Goal: Find specific page/section: Find specific page/section

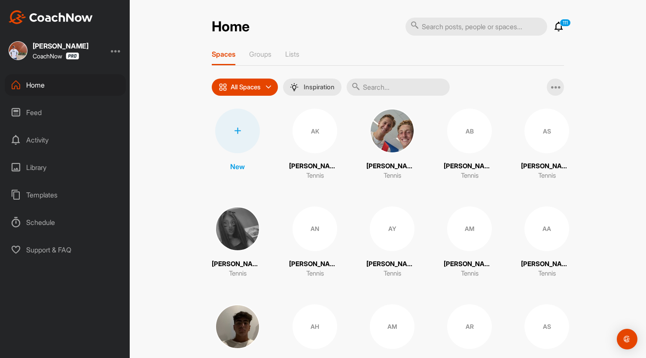
drag, startPoint x: 385, startPoint y: 84, endPoint x: 356, endPoint y: 6, distance: 82.9
click at [385, 84] on input "text" at bounding box center [397, 87] width 103 height 17
click at [377, 82] on input "text" at bounding box center [397, 87] width 103 height 17
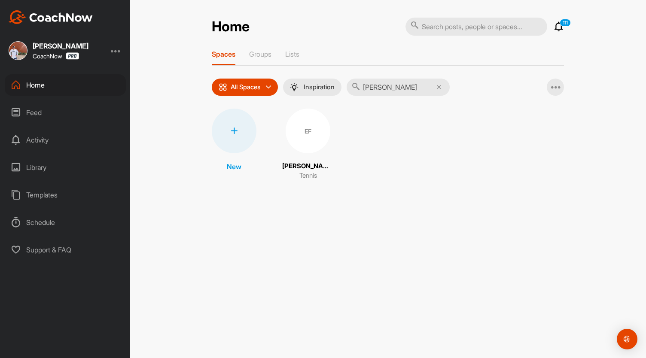
type input "[PERSON_NAME]"
click at [320, 172] on div "[PERSON_NAME] Tennis" at bounding box center [308, 170] width 52 height 19
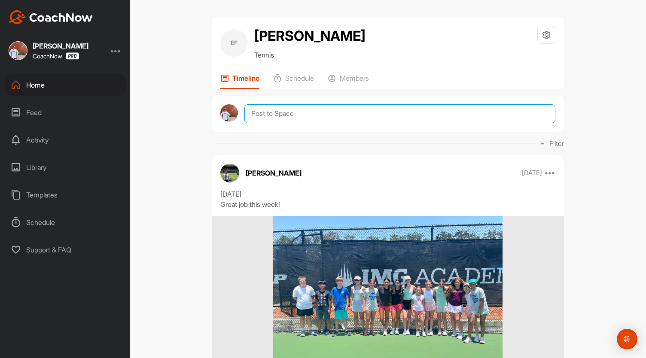
click at [310, 123] on textarea at bounding box center [399, 113] width 311 height 19
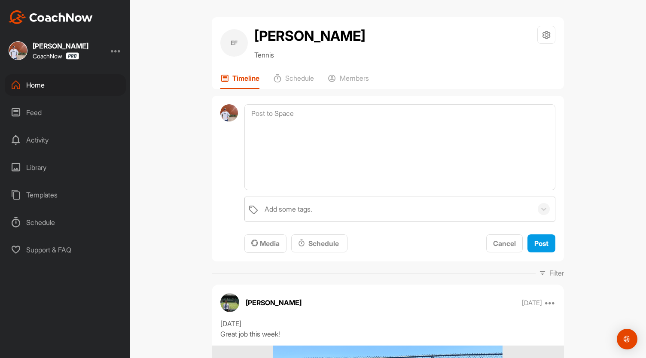
click at [29, 85] on div "Home" at bounding box center [65, 84] width 121 height 21
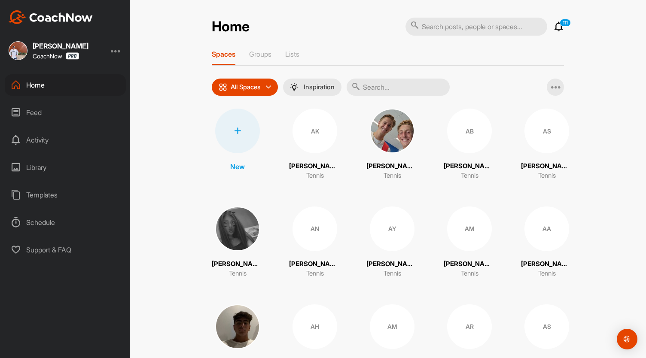
click at [405, 82] on input "text" at bounding box center [397, 87] width 103 height 17
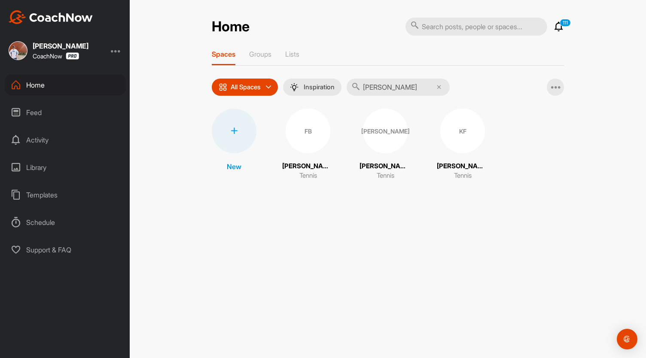
type input "[PERSON_NAME]"
click at [313, 136] on div "FB" at bounding box center [307, 131] width 45 height 45
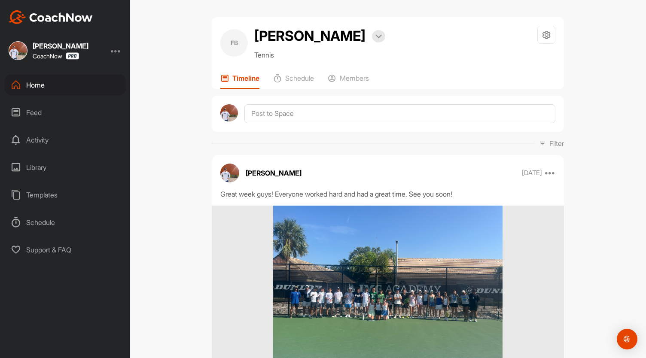
scroll to position [258, 0]
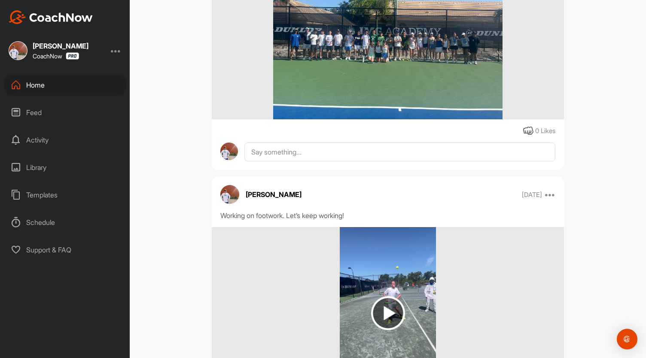
click at [69, 90] on div "Home" at bounding box center [65, 84] width 121 height 21
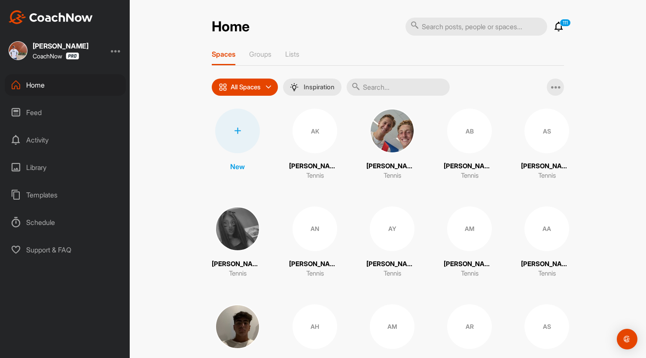
click at [381, 85] on input "text" at bounding box center [397, 87] width 103 height 17
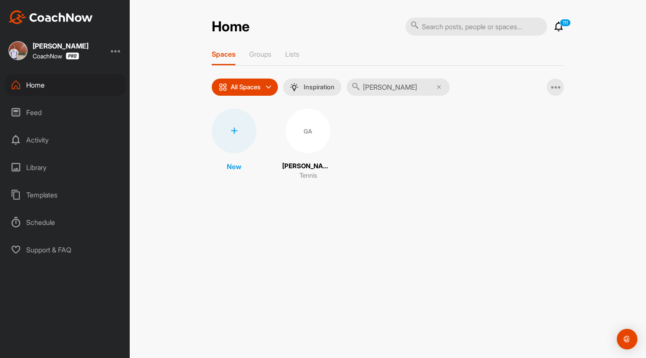
type input "[PERSON_NAME]"
click at [302, 170] on p "[PERSON_NAME] [PERSON_NAME]" at bounding box center [308, 166] width 52 height 10
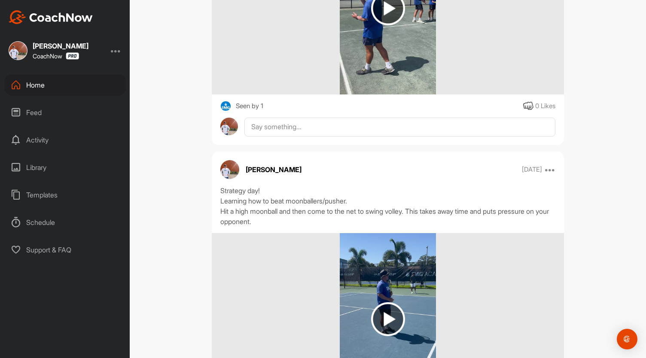
scroll to position [4250, 0]
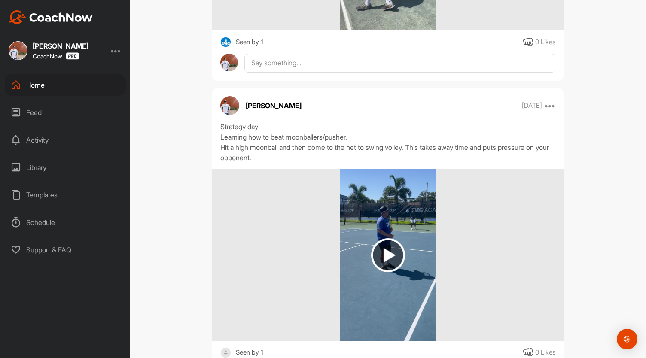
click at [52, 79] on div "Home" at bounding box center [65, 84] width 121 height 21
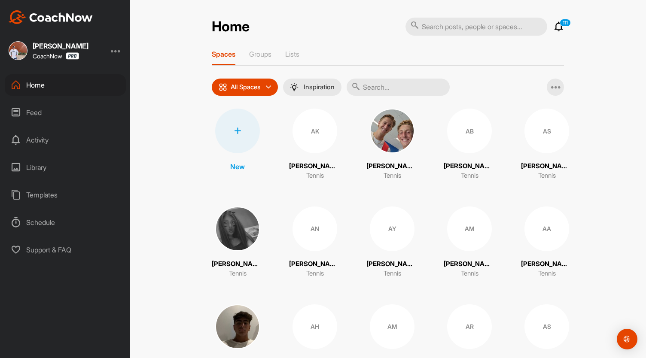
click at [391, 85] on input "text" at bounding box center [397, 87] width 103 height 17
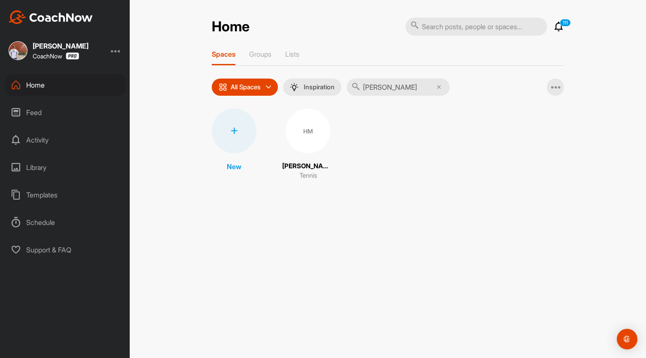
type input "[PERSON_NAME]"
click at [319, 123] on div "HM" at bounding box center [307, 131] width 45 height 45
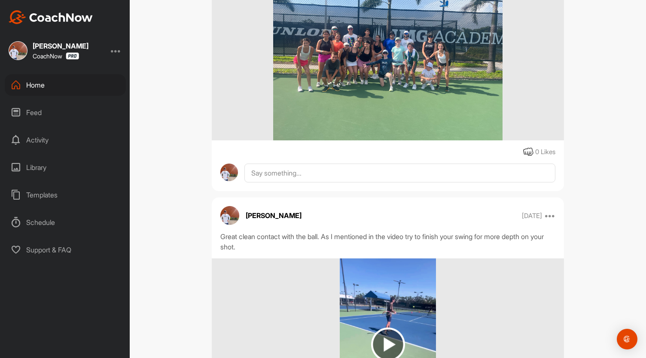
scroll to position [2833, 0]
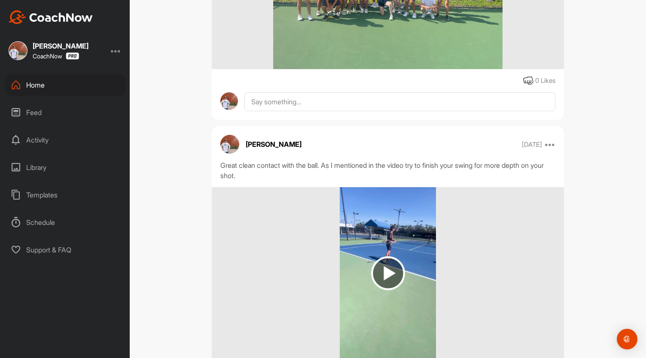
click at [56, 80] on div "Home" at bounding box center [65, 84] width 121 height 21
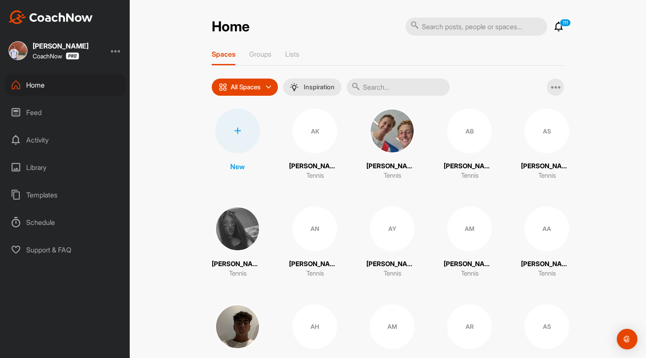
click at [425, 86] on input "text" at bounding box center [397, 87] width 103 height 17
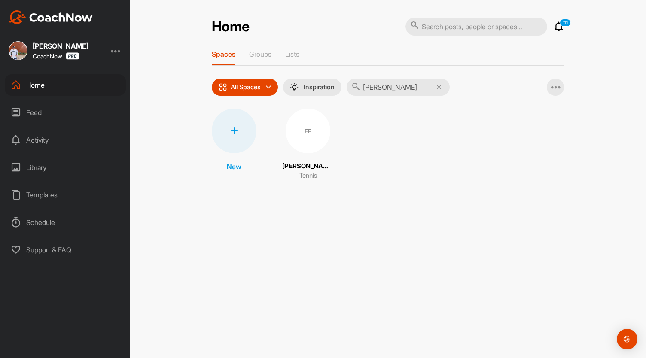
type input "[PERSON_NAME]"
click at [302, 125] on div "EF" at bounding box center [307, 131] width 45 height 45
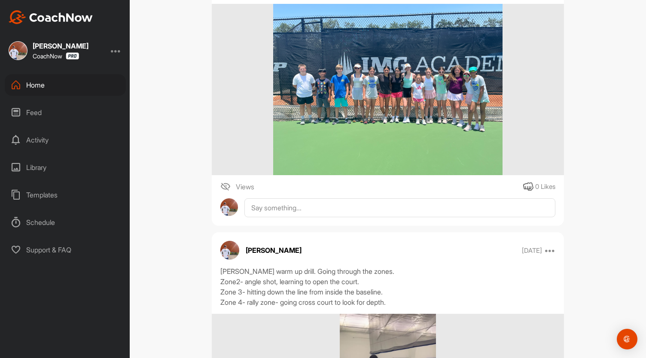
scroll to position [300, 0]
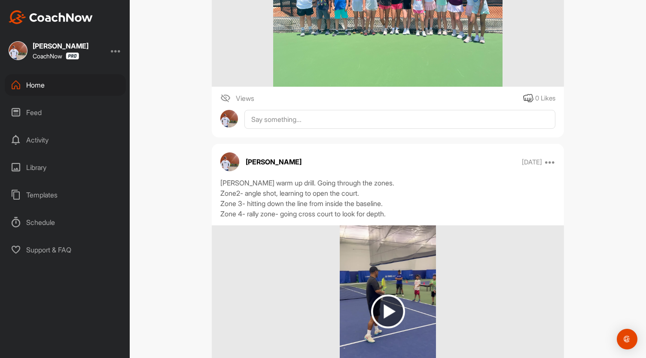
click at [385, 328] on img at bounding box center [388, 311] width 34 height 34
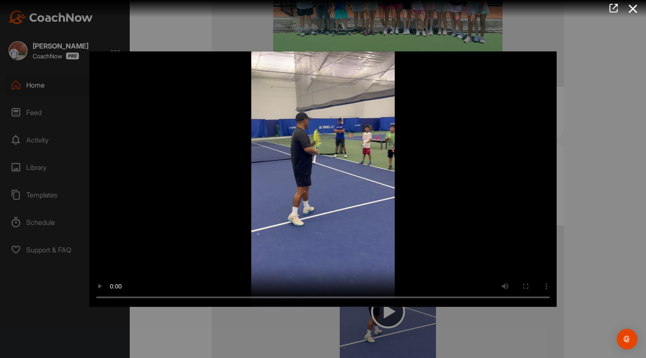
click at [572, 243] on div at bounding box center [323, 179] width 646 height 358
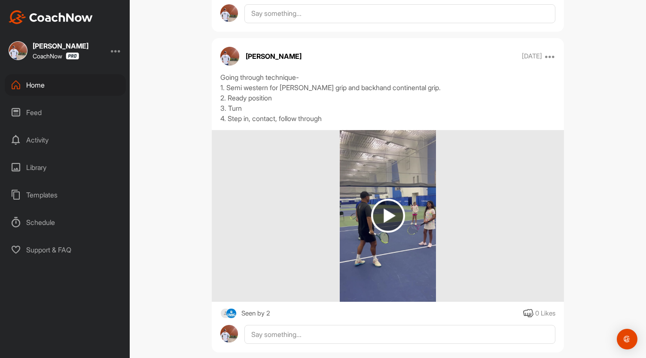
scroll to position [730, 0]
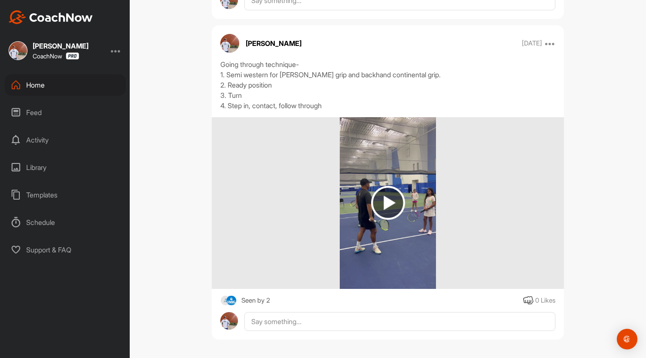
click at [393, 217] on img at bounding box center [388, 203] width 34 height 34
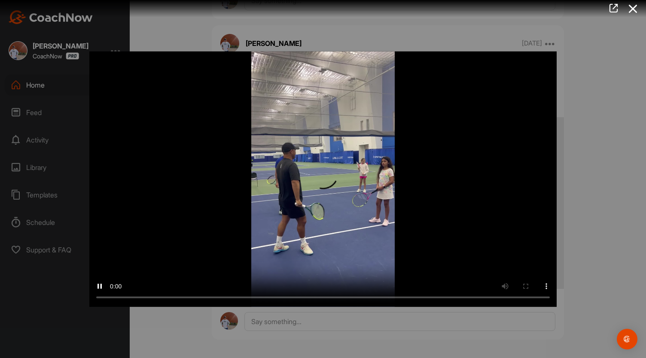
click at [598, 167] on div at bounding box center [323, 179] width 646 height 358
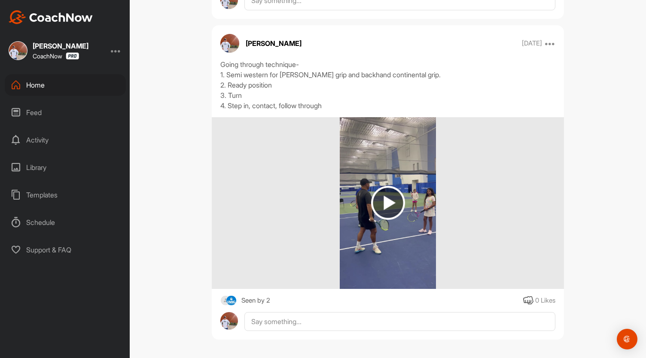
click at [39, 85] on div "Home" at bounding box center [65, 84] width 121 height 21
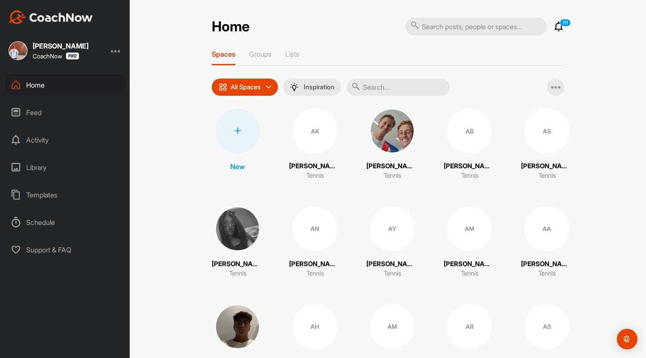
click at [378, 83] on input "text" at bounding box center [397, 87] width 103 height 17
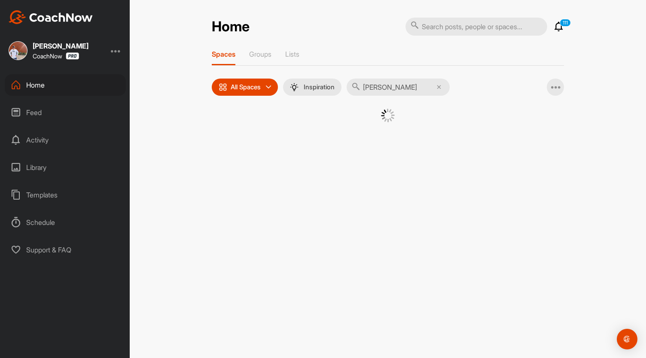
click at [306, 124] on div at bounding box center [387, 122] width 309 height 27
click at [414, 82] on input "[PERSON_NAME]" at bounding box center [397, 87] width 103 height 17
type input "[PERSON_NAME]"
click at [310, 175] on p "Tennis" at bounding box center [308, 176] width 18 height 10
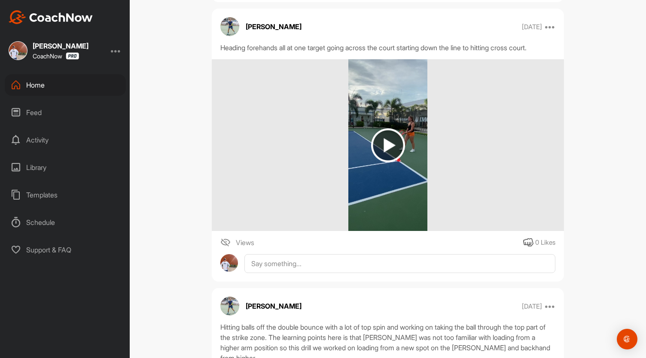
scroll to position [859, 0]
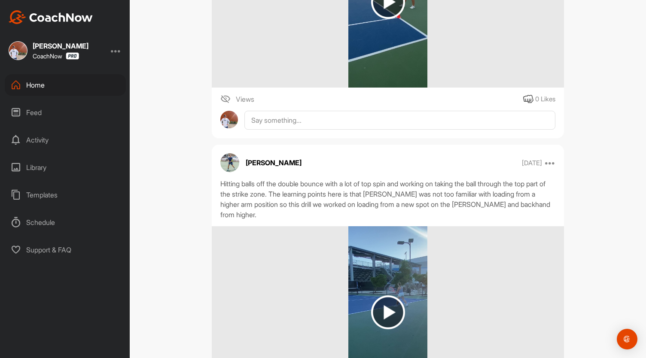
click at [31, 85] on div "Home" at bounding box center [65, 84] width 121 height 21
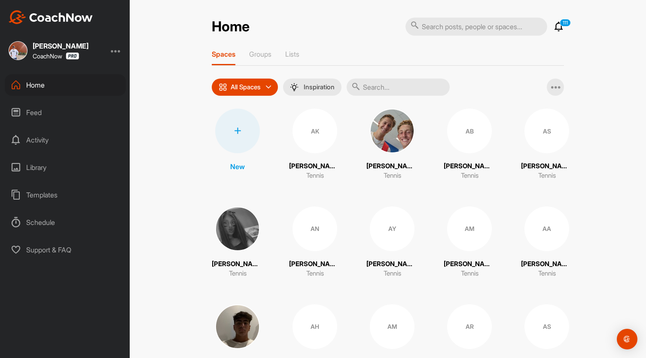
click at [401, 88] on input "text" at bounding box center [397, 87] width 103 height 17
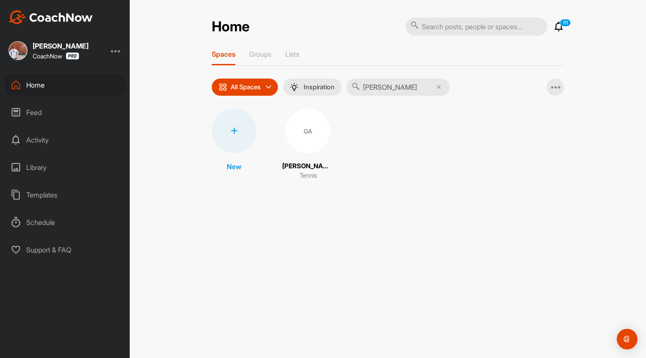
type input "[PERSON_NAME]"
click at [306, 121] on div "GA" at bounding box center [307, 131] width 45 height 45
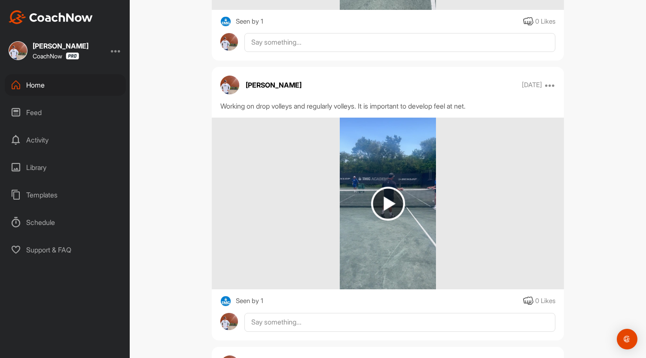
scroll to position [1588, 0]
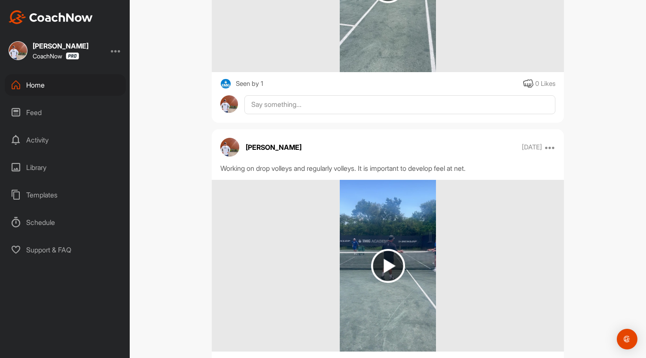
click at [28, 85] on div "Home" at bounding box center [65, 84] width 121 height 21
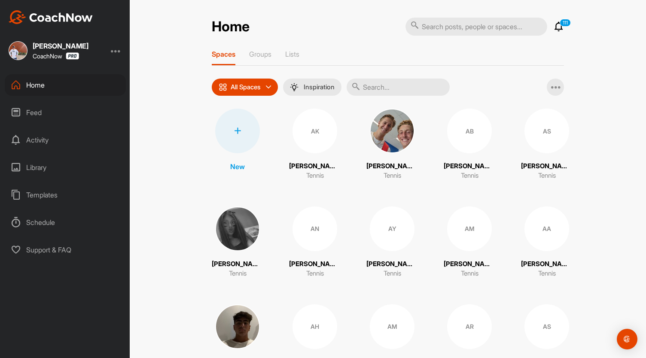
click at [414, 81] on input "text" at bounding box center [397, 87] width 103 height 17
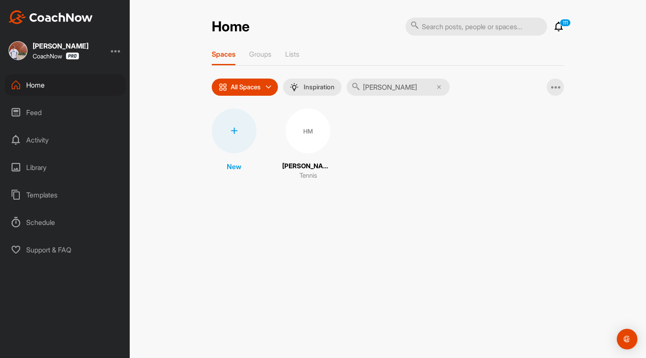
type input "[PERSON_NAME]"
click at [325, 137] on div "HM" at bounding box center [307, 131] width 45 height 45
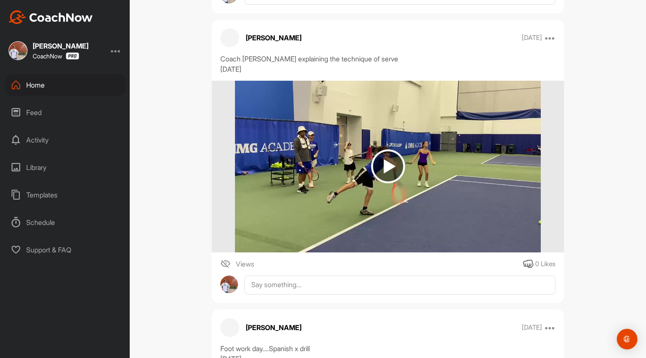
scroll to position [4456, 0]
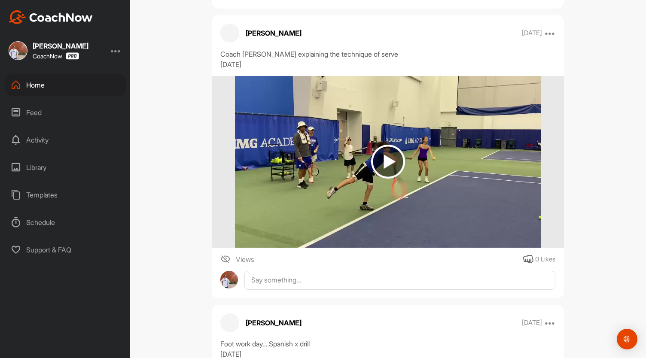
click at [388, 159] on img at bounding box center [388, 162] width 34 height 34
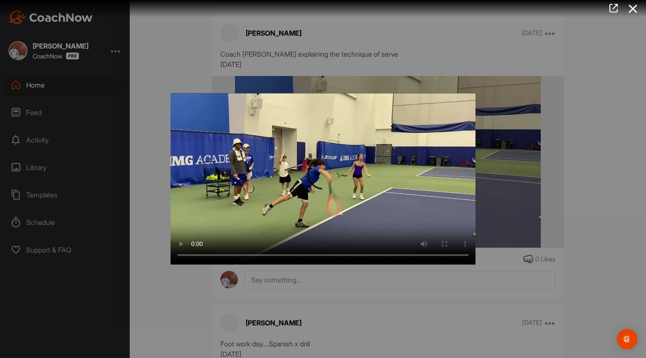
click at [629, 165] on div at bounding box center [323, 179] width 646 height 358
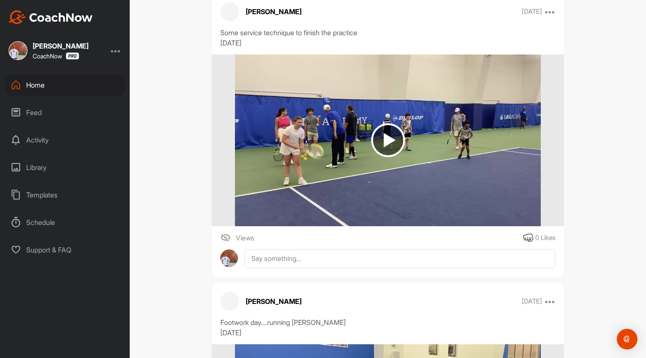
scroll to position [5271, 0]
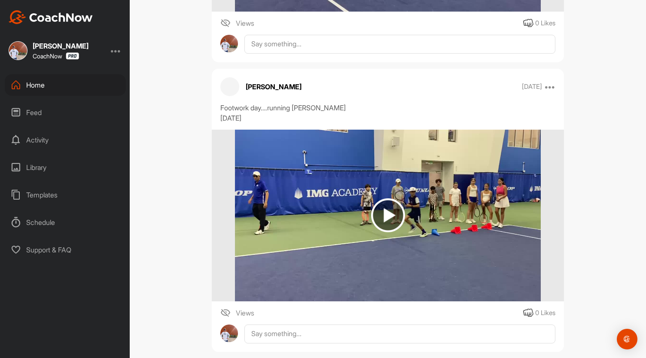
click at [40, 82] on div "Home" at bounding box center [65, 84] width 121 height 21
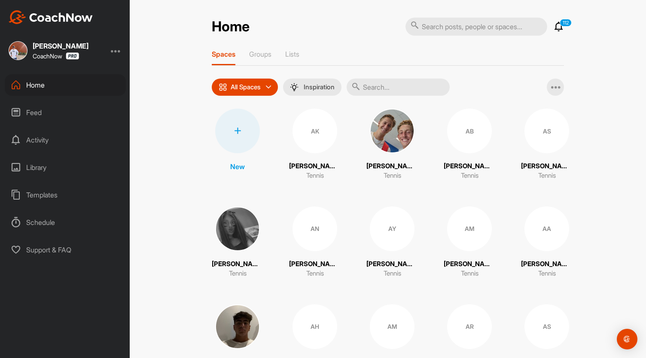
click at [388, 85] on input "text" at bounding box center [397, 87] width 103 height 17
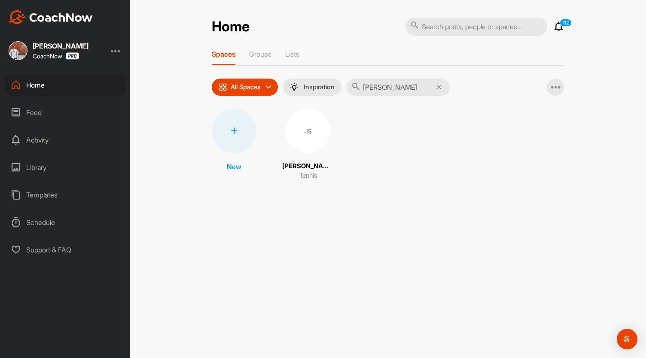
type input "[PERSON_NAME]"
click at [312, 129] on div "JS" at bounding box center [307, 131] width 45 height 45
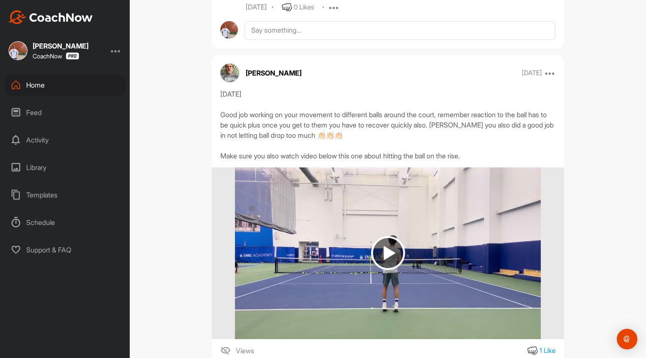
scroll to position [644, 0]
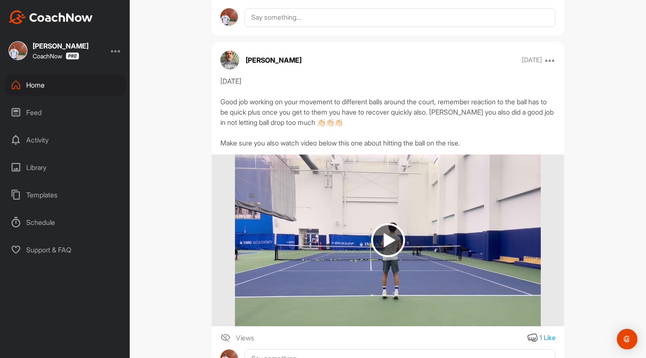
click at [388, 236] on img at bounding box center [388, 240] width 34 height 34
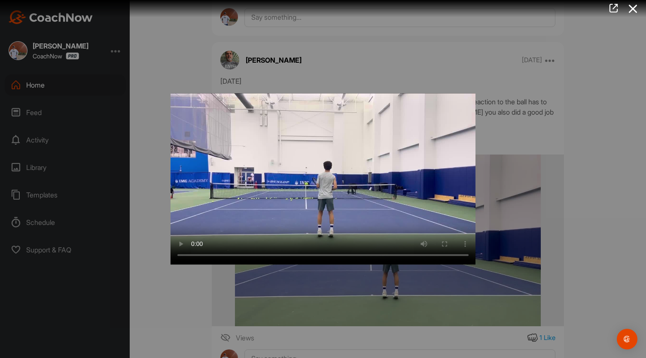
click at [130, 243] on div at bounding box center [323, 179] width 646 height 358
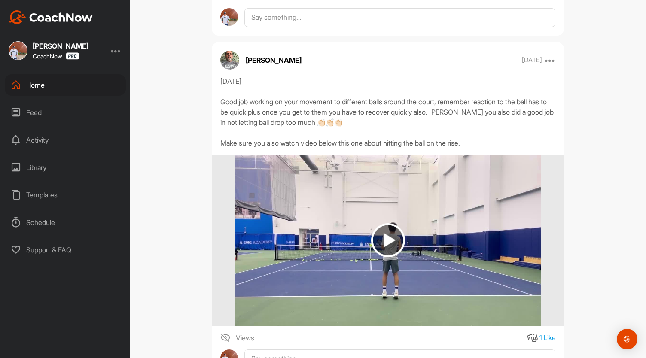
click at [41, 81] on div "Home" at bounding box center [65, 84] width 121 height 21
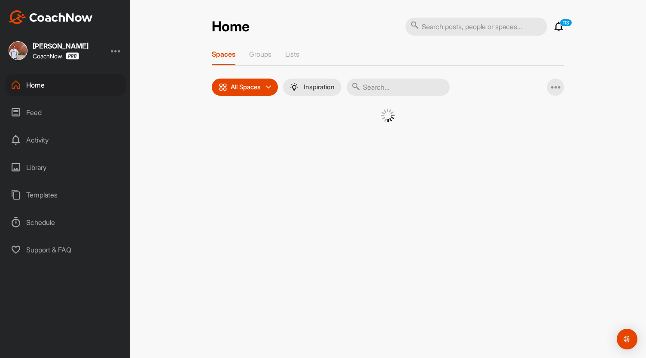
click at [391, 94] on input "text" at bounding box center [397, 87] width 103 height 17
type input "[PERSON_NAME]"
click at [297, 127] on div "LB" at bounding box center [307, 131] width 45 height 45
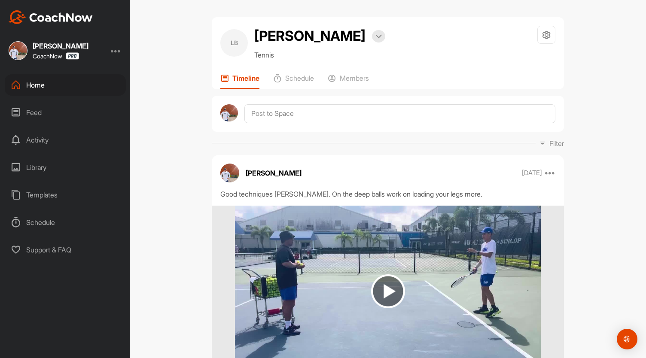
scroll to position [43, 0]
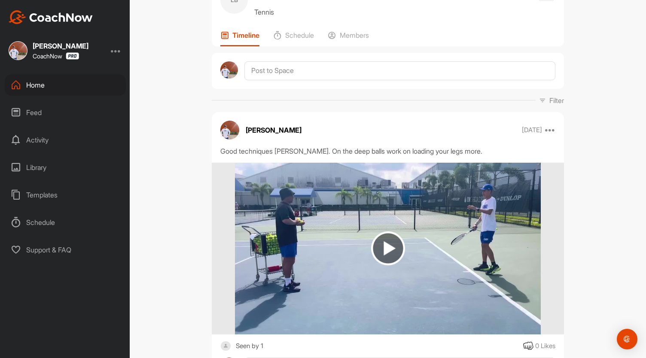
click at [27, 88] on div "Home" at bounding box center [65, 84] width 121 height 21
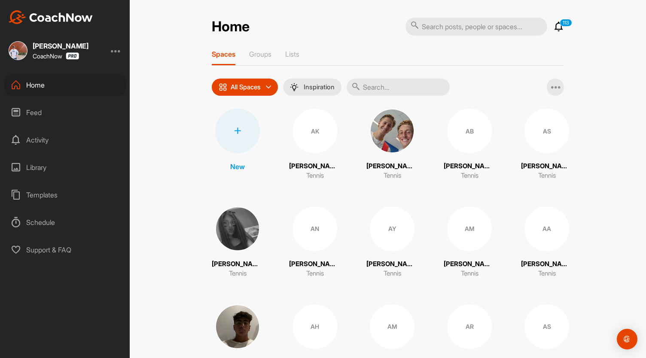
click at [389, 83] on input "text" at bounding box center [397, 87] width 103 height 17
type input "[PERSON_NAME]"
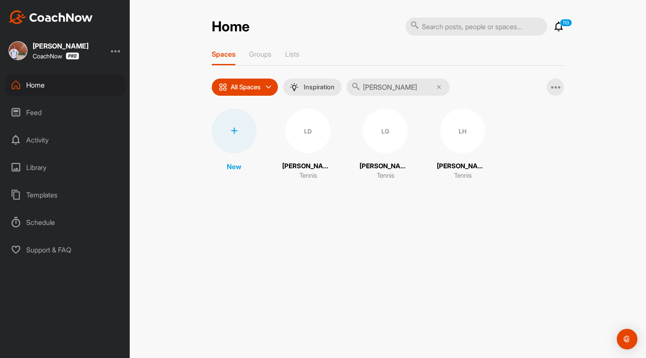
click at [449, 141] on div "LH" at bounding box center [462, 131] width 45 height 45
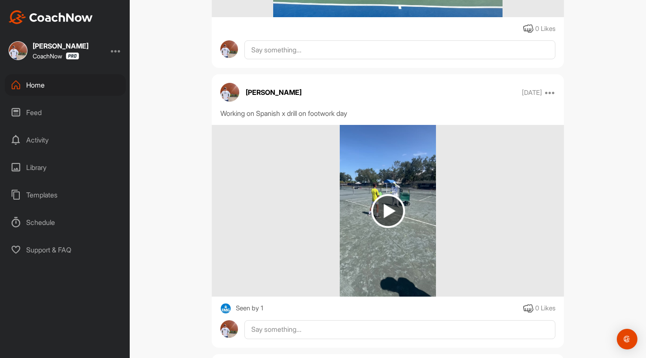
scroll to position [429, 0]
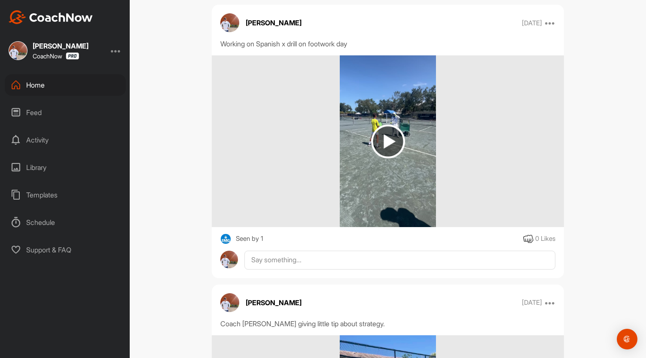
click at [378, 142] on img at bounding box center [388, 141] width 34 height 34
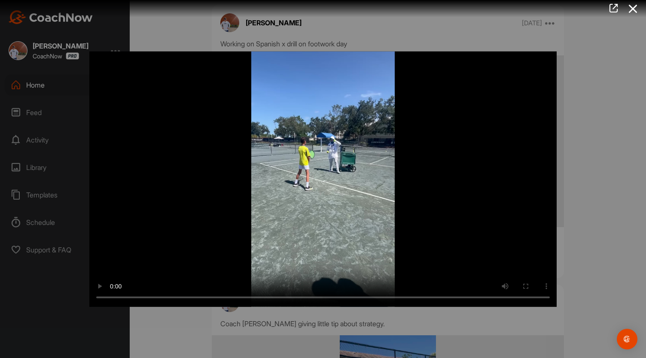
click at [600, 143] on div at bounding box center [323, 179] width 646 height 358
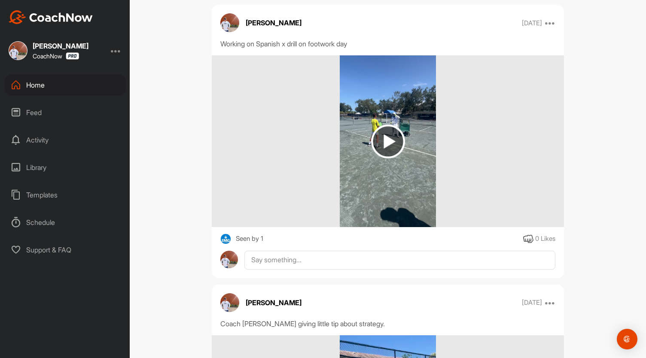
click at [63, 91] on div "Home" at bounding box center [65, 84] width 121 height 21
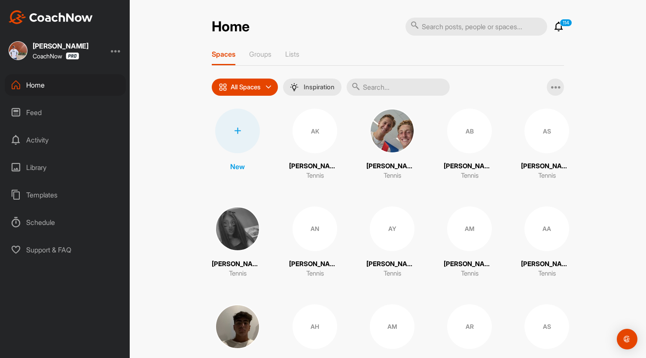
click at [403, 87] on input "text" at bounding box center [397, 87] width 103 height 17
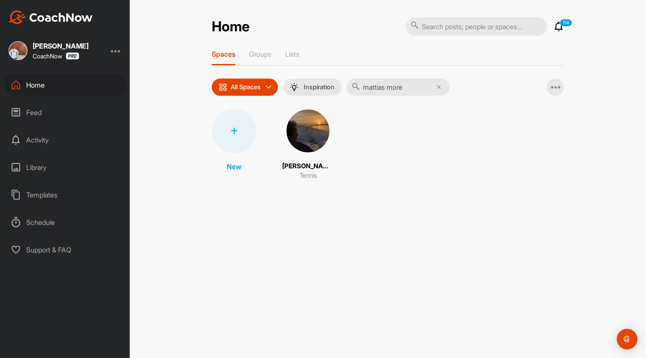
type input "mattias more"
click at [318, 130] on img at bounding box center [307, 131] width 45 height 45
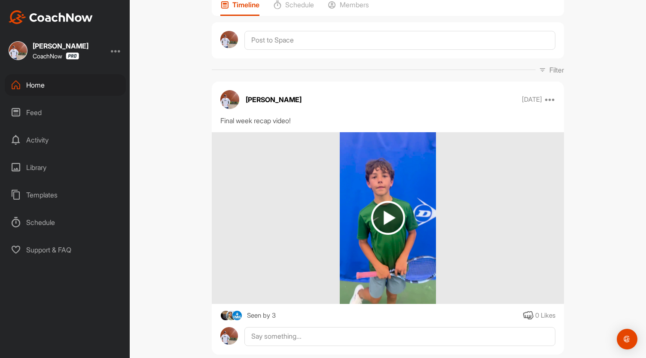
scroll to position [172, 0]
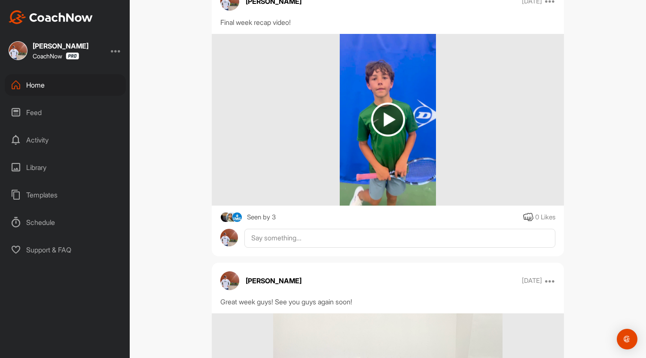
click at [45, 81] on div "Home" at bounding box center [65, 84] width 121 height 21
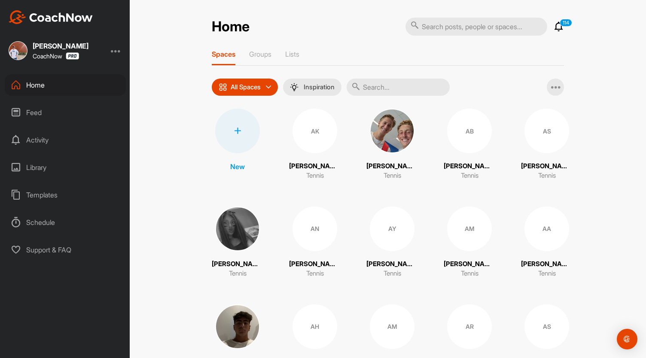
click at [385, 91] on input "text" at bounding box center [397, 87] width 103 height 17
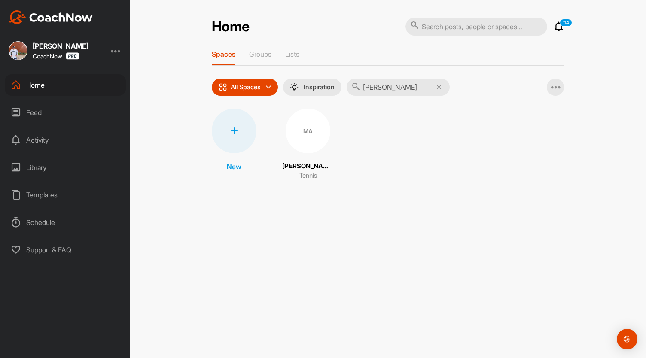
type input "[PERSON_NAME]"
click at [313, 121] on div "MA" at bounding box center [307, 131] width 45 height 45
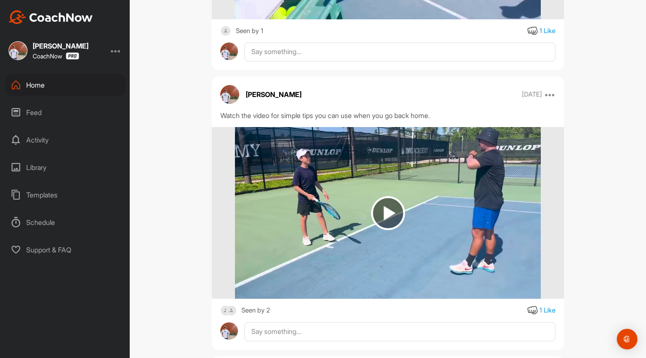
scroll to position [386, 0]
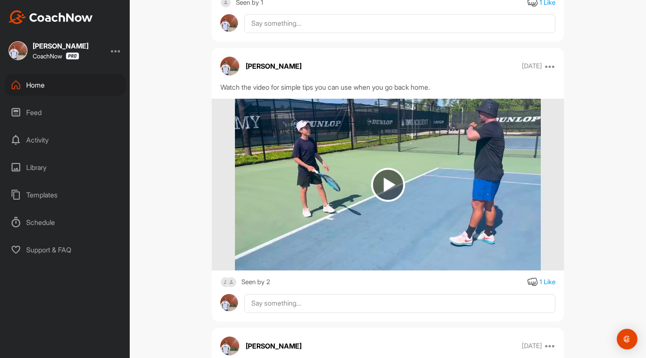
click at [391, 183] on img at bounding box center [388, 185] width 34 height 34
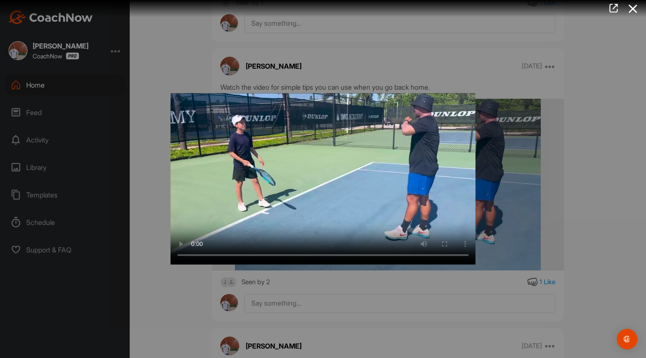
click at [405, 274] on div at bounding box center [323, 179] width 646 height 358
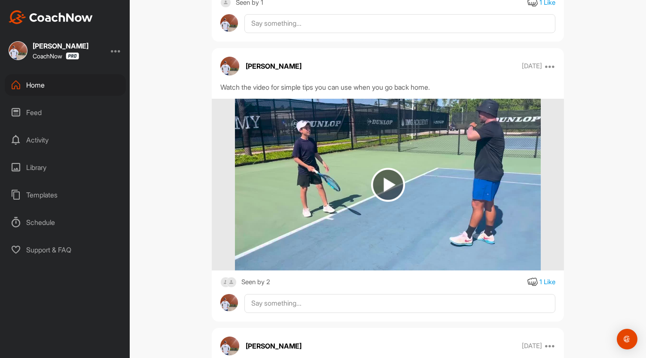
click at [38, 78] on div "Home" at bounding box center [65, 84] width 121 height 21
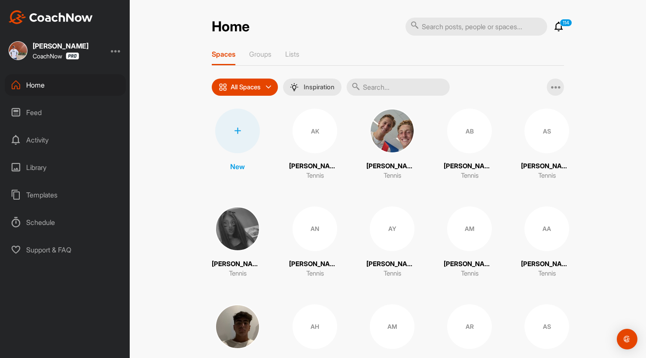
click at [353, 94] on input "text" at bounding box center [397, 87] width 103 height 17
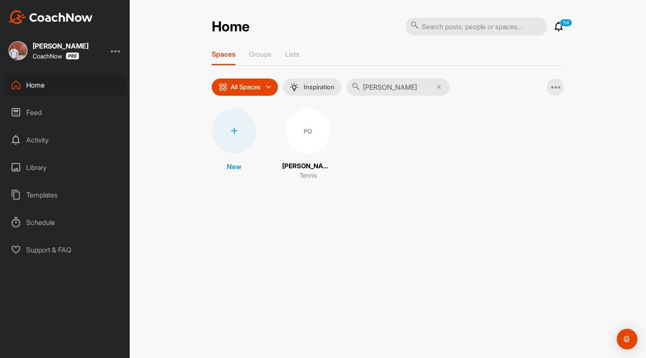
type input "[PERSON_NAME]"
click at [309, 134] on div "PO" at bounding box center [307, 131] width 45 height 45
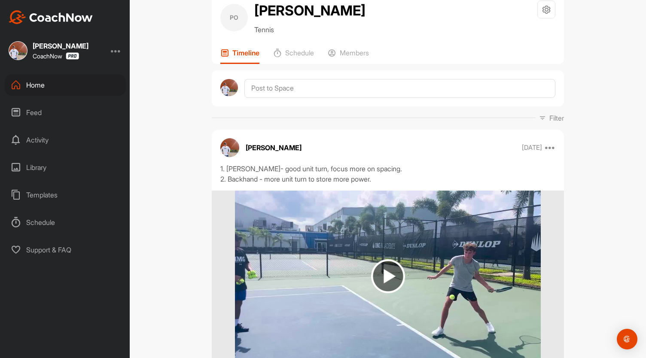
scroll to position [43, 0]
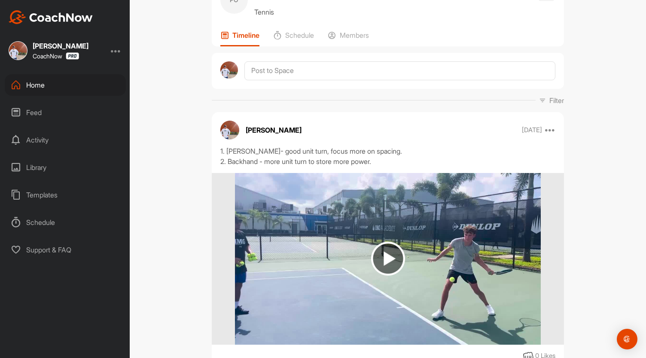
click at [378, 253] on img at bounding box center [388, 259] width 34 height 34
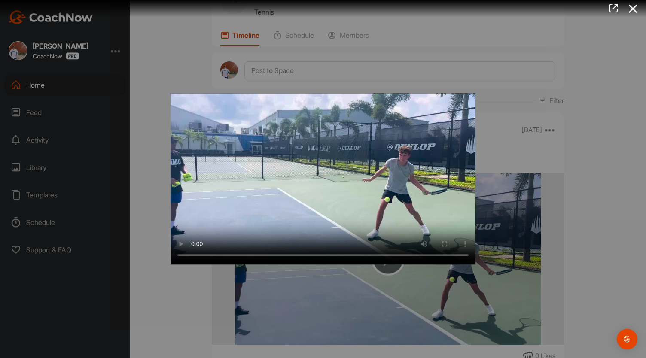
click at [585, 158] on div at bounding box center [323, 179] width 646 height 358
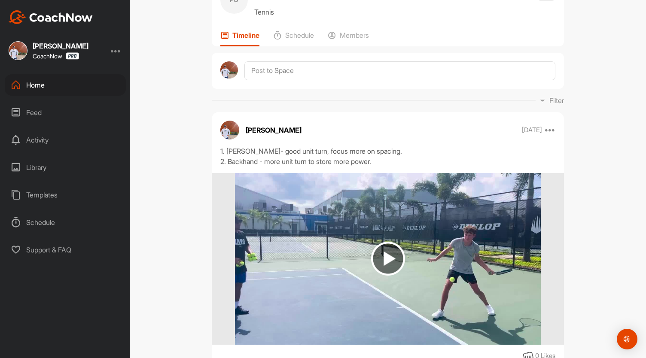
click at [43, 82] on div "Home" at bounding box center [65, 84] width 121 height 21
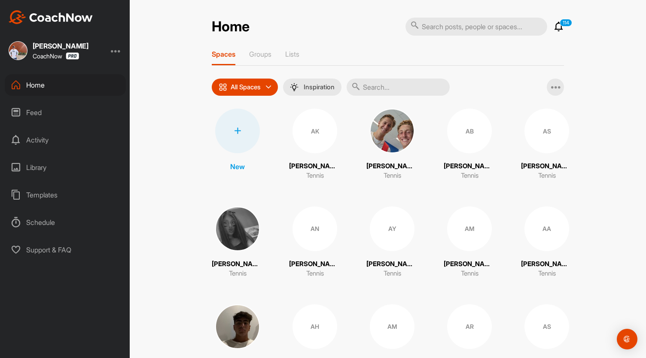
click at [372, 87] on input "text" at bounding box center [397, 87] width 103 height 17
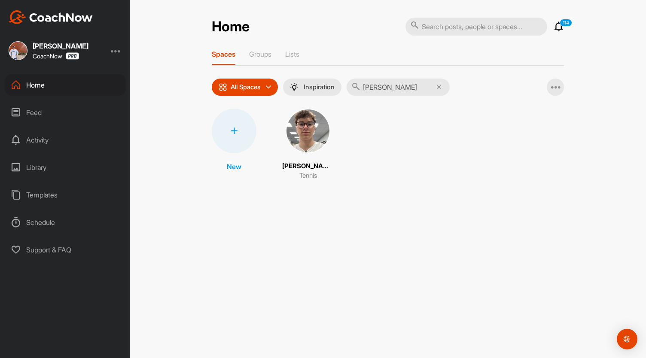
type input "[PERSON_NAME]"
click at [308, 124] on img at bounding box center [307, 131] width 45 height 45
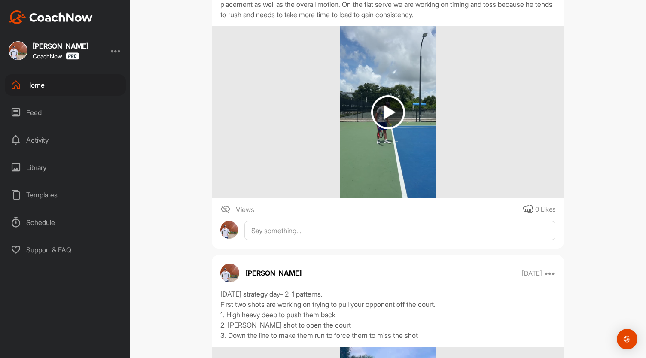
scroll to position [1417, 0]
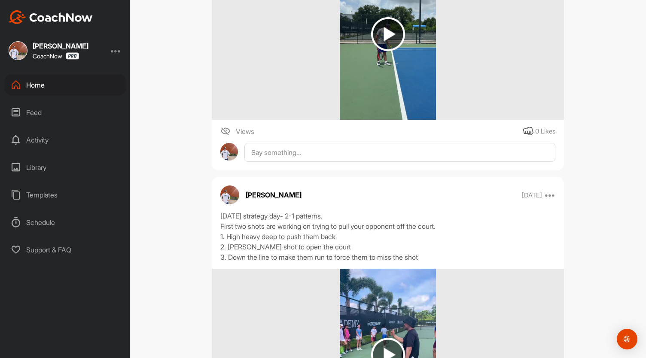
click at [27, 85] on div "Home" at bounding box center [65, 84] width 121 height 21
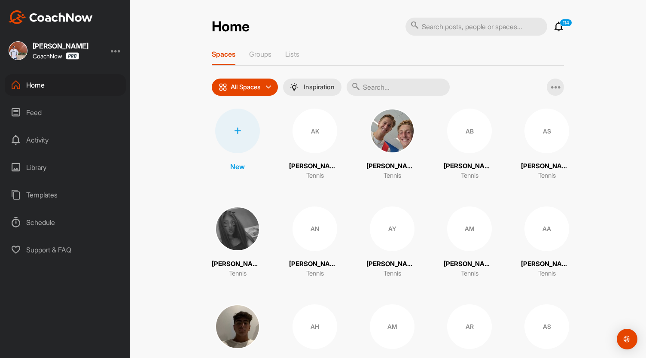
click at [381, 87] on input "text" at bounding box center [397, 87] width 103 height 17
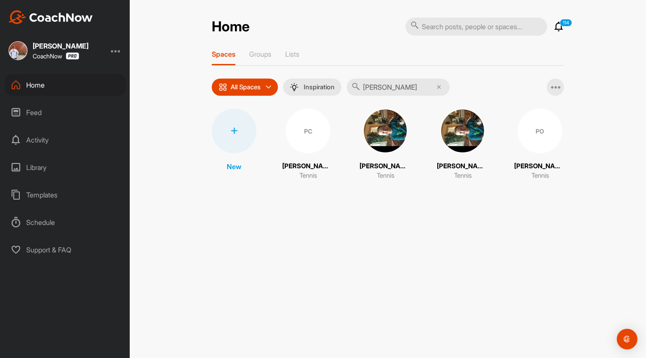
type input "[PERSON_NAME]"
click at [549, 138] on div "PO" at bounding box center [539, 131] width 45 height 45
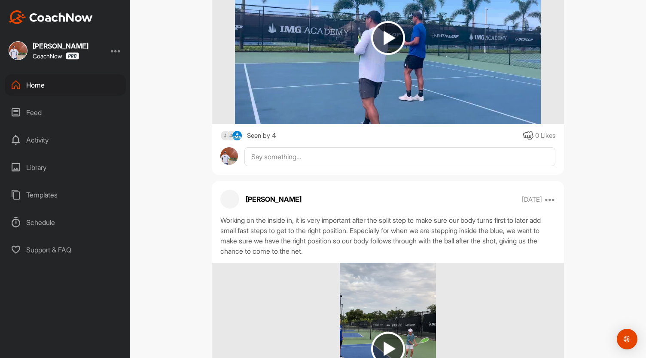
scroll to position [2607, 0]
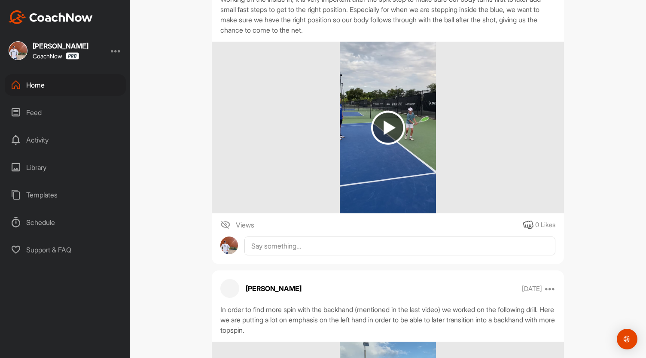
click at [380, 124] on img at bounding box center [388, 128] width 34 height 34
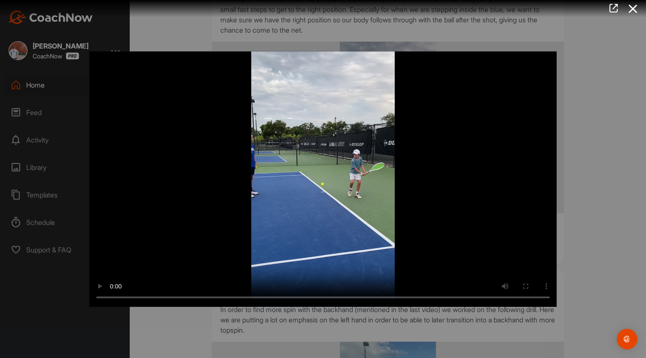
click at [597, 165] on div at bounding box center [323, 179] width 646 height 358
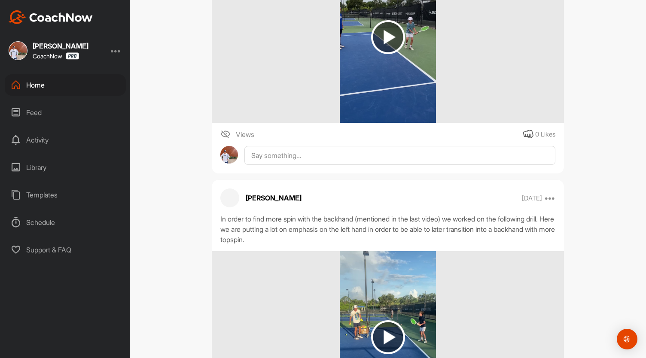
scroll to position [2822, 0]
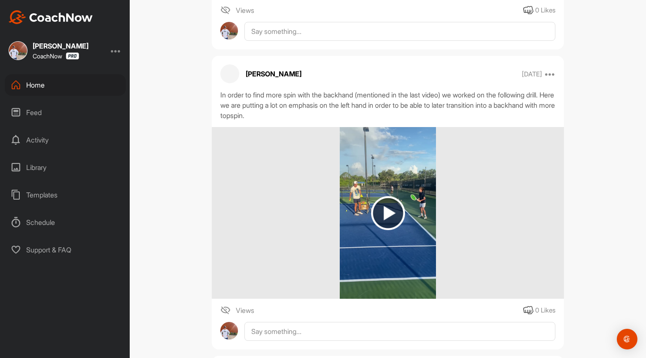
click at [384, 205] on img at bounding box center [388, 213] width 34 height 34
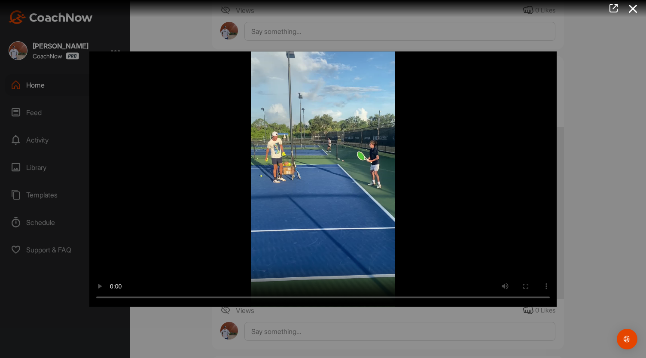
click at [571, 193] on div at bounding box center [323, 179] width 646 height 358
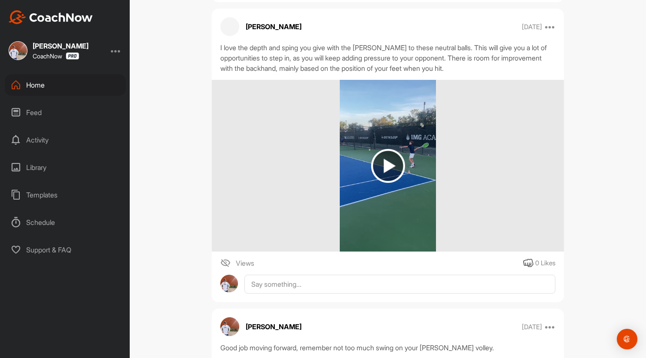
scroll to position [3208, 0]
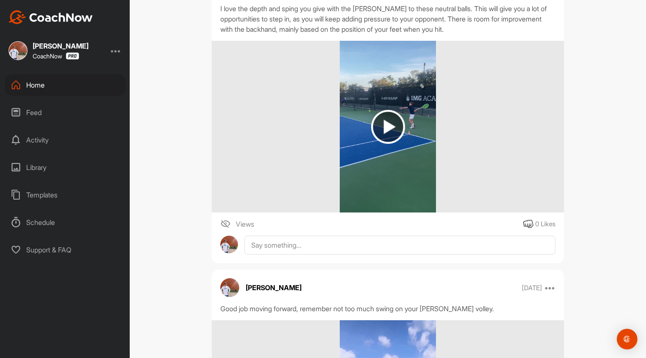
click at [391, 125] on img at bounding box center [388, 127] width 34 height 34
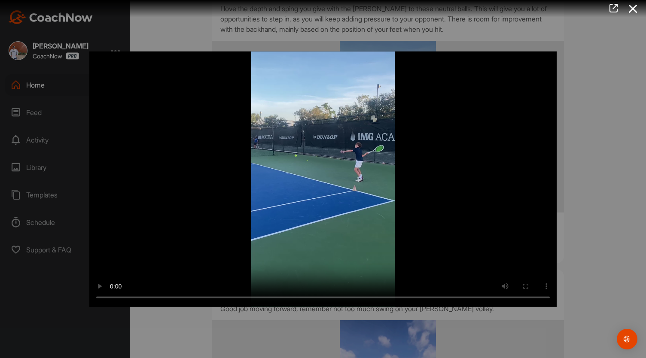
click at [579, 184] on div at bounding box center [323, 179] width 646 height 358
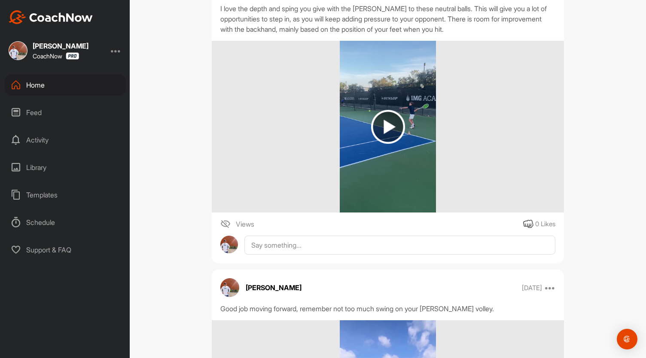
click at [54, 76] on div "Home" at bounding box center [65, 84] width 121 height 21
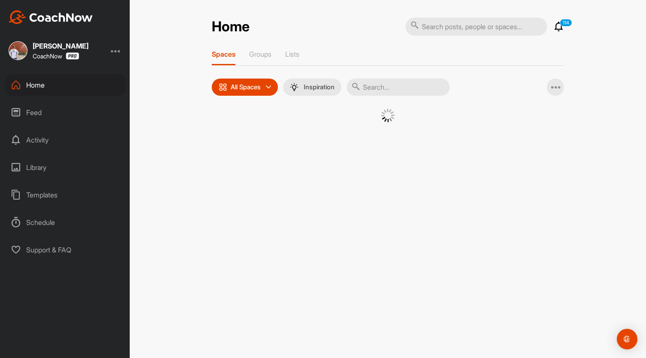
click at [397, 88] on input "text" at bounding box center [397, 87] width 103 height 17
type input "[PERSON_NAME]"
click at [316, 138] on div "SR" at bounding box center [307, 131] width 45 height 45
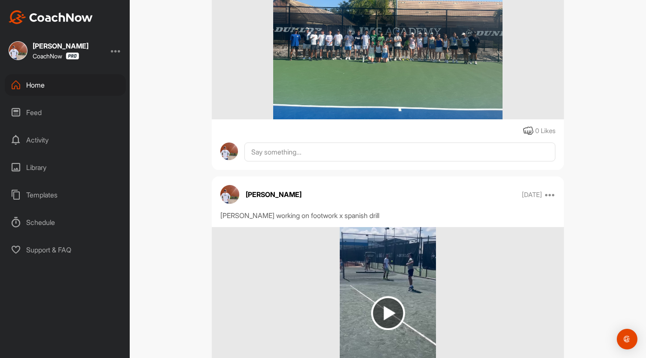
scroll to position [343, 0]
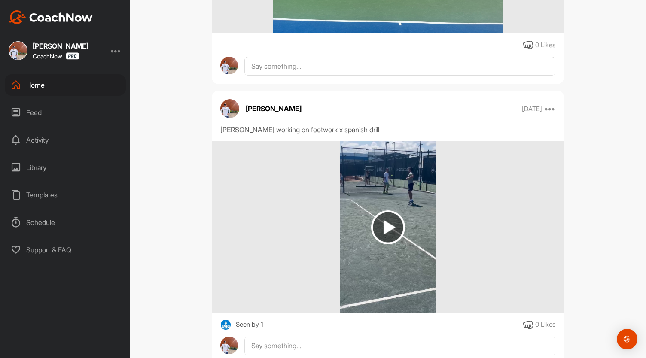
click at [385, 225] on img at bounding box center [388, 227] width 34 height 34
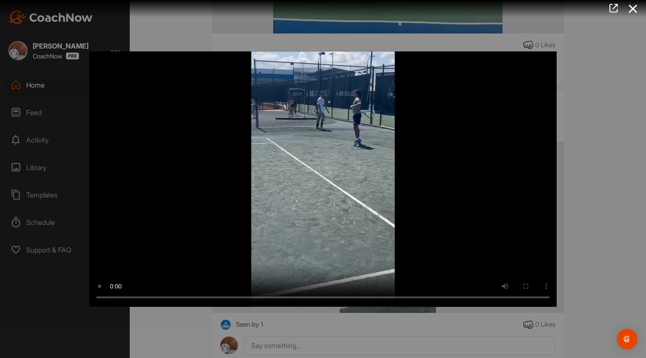
click at [600, 159] on div at bounding box center [323, 179] width 646 height 358
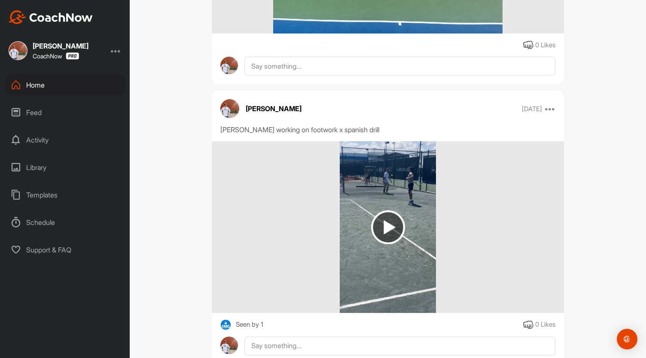
click at [68, 79] on div "Home" at bounding box center [65, 84] width 121 height 21
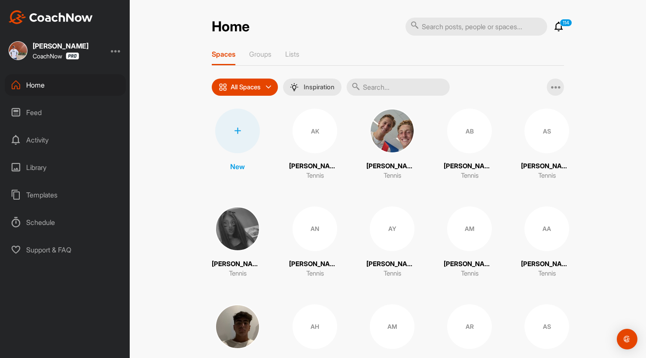
click at [403, 88] on input "text" at bounding box center [397, 87] width 103 height 17
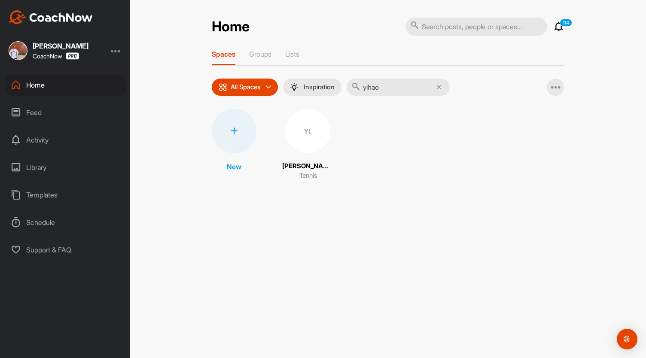
type input "yihao"
click at [313, 137] on div "YL" at bounding box center [307, 131] width 45 height 45
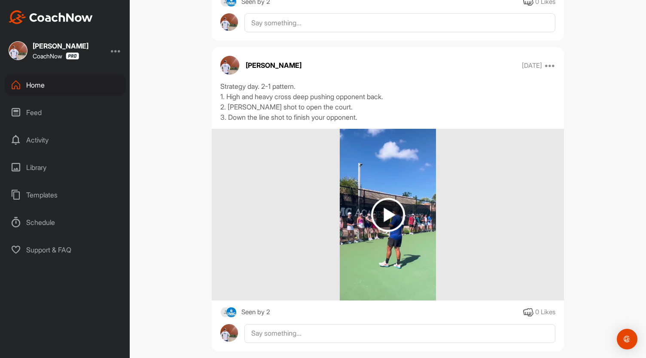
scroll to position [4842, 0]
